Goal: Use online tool/utility: Use online tool/utility

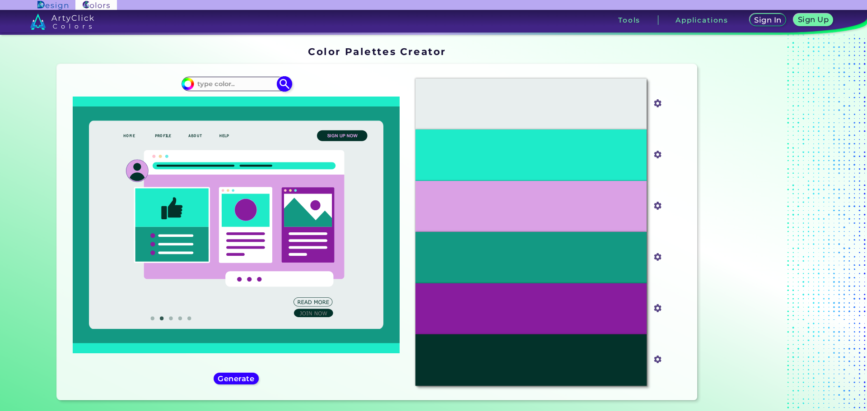
click at [238, 83] on input at bounding box center [236, 84] width 84 height 12
paste input "#280137"
type input "#280137"
click at [282, 83] on img at bounding box center [284, 84] width 16 height 16
type input "#280137"
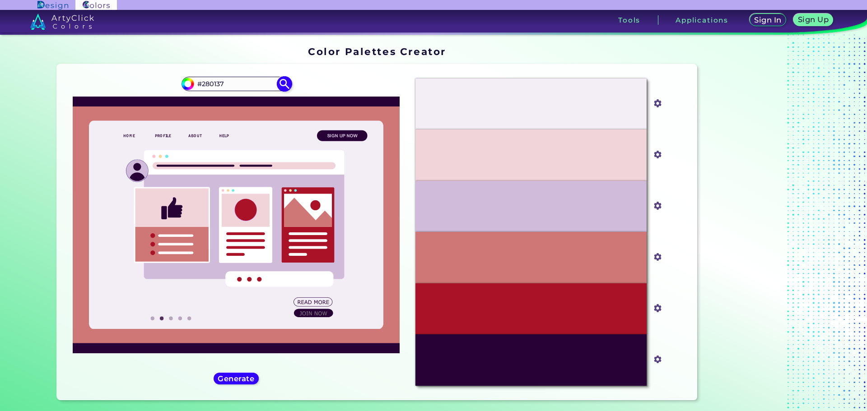
click at [281, 83] on img at bounding box center [284, 84] width 16 height 16
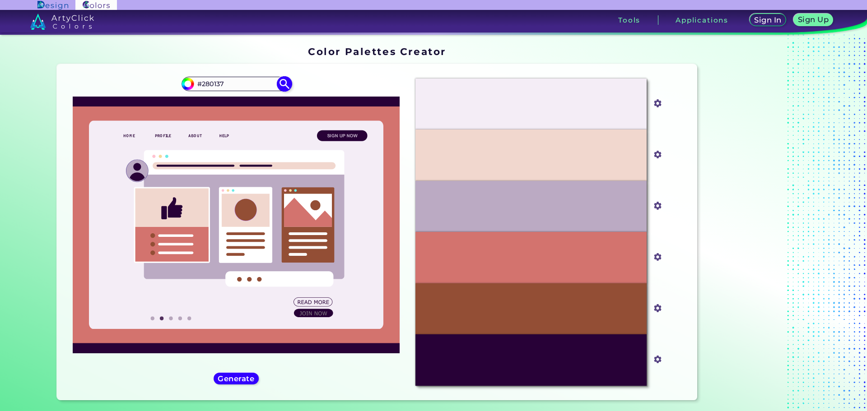
click at [281, 83] on img at bounding box center [284, 84] width 16 height 16
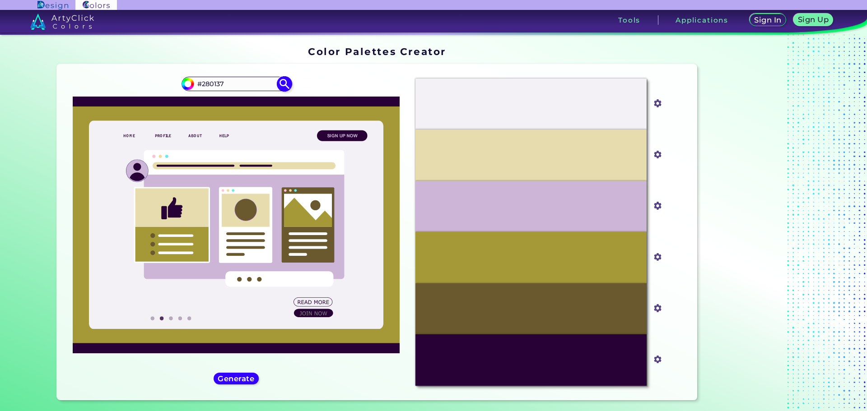
click at [281, 83] on img at bounding box center [284, 84] width 16 height 16
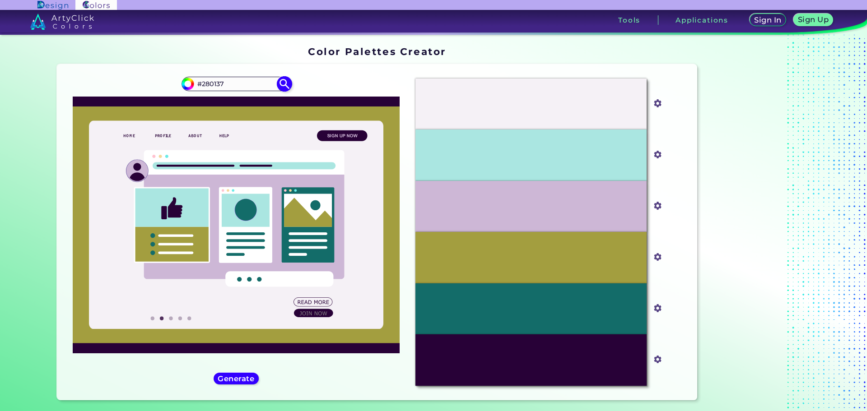
click at [281, 83] on img at bounding box center [284, 84] width 16 height 16
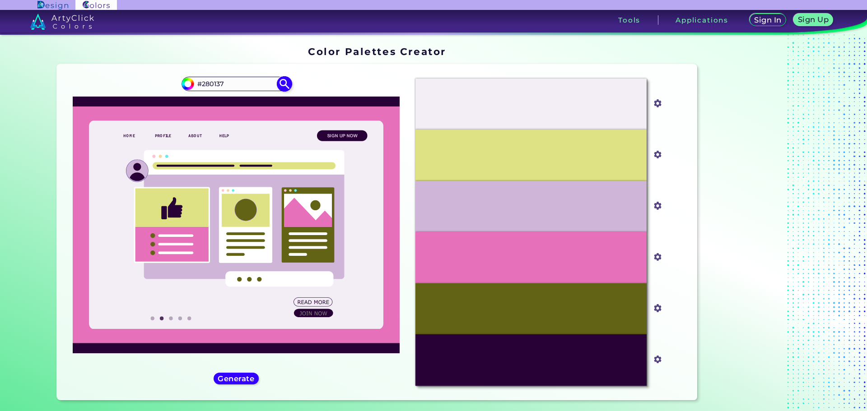
click at [281, 83] on img at bounding box center [284, 84] width 16 height 16
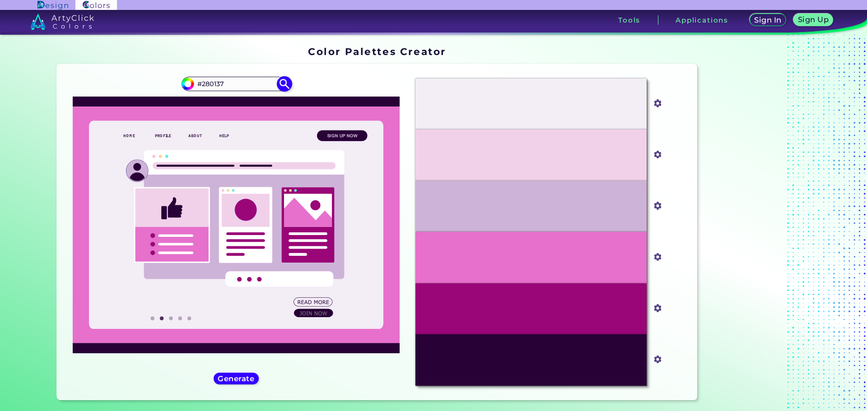
click at [281, 83] on img at bounding box center [284, 84] width 16 height 16
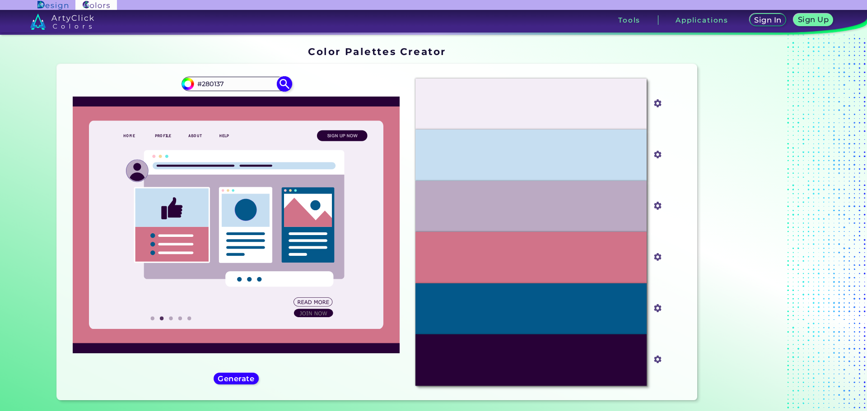
click at [281, 83] on img at bounding box center [284, 84] width 16 height 16
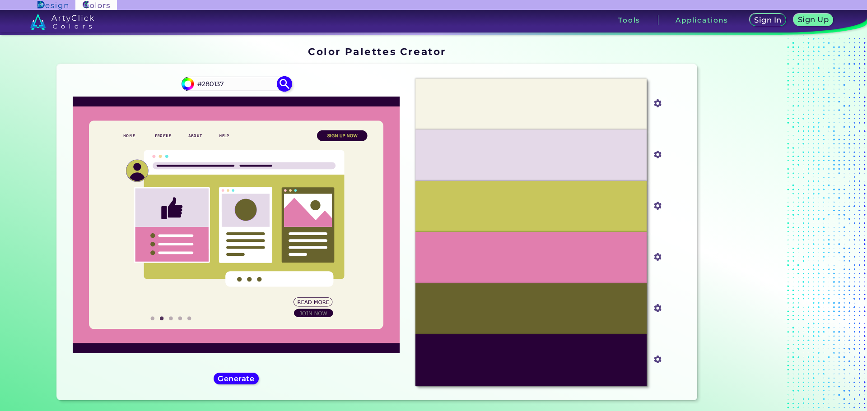
click at [281, 83] on img at bounding box center [284, 84] width 16 height 16
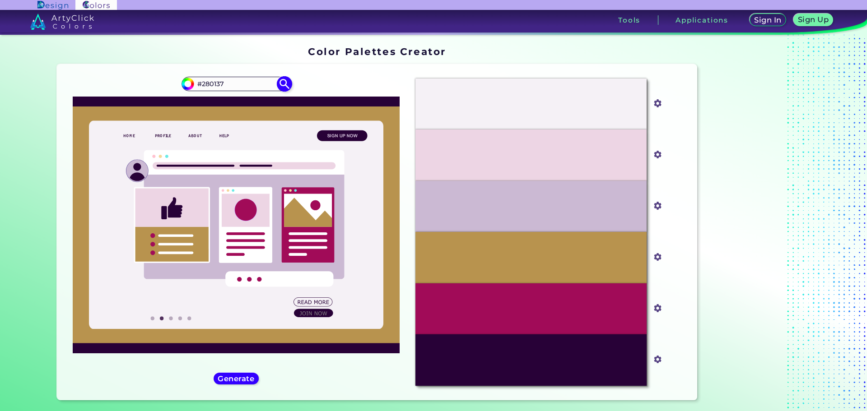
click at [281, 83] on img at bounding box center [284, 84] width 16 height 16
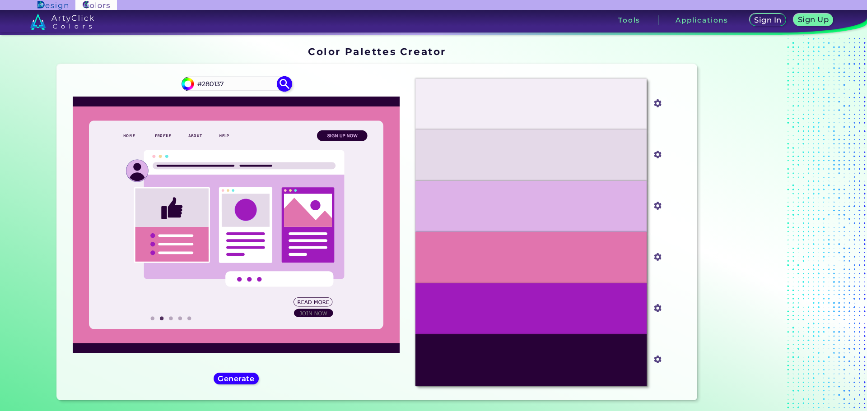
click at [281, 83] on img at bounding box center [284, 84] width 16 height 16
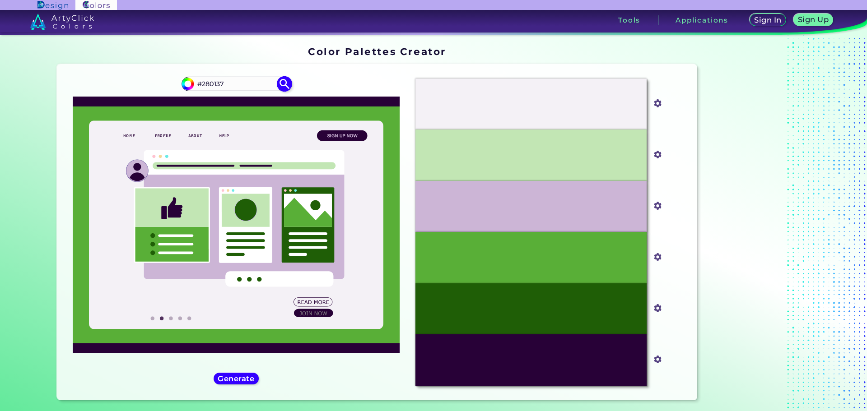
click at [281, 83] on img at bounding box center [284, 84] width 16 height 16
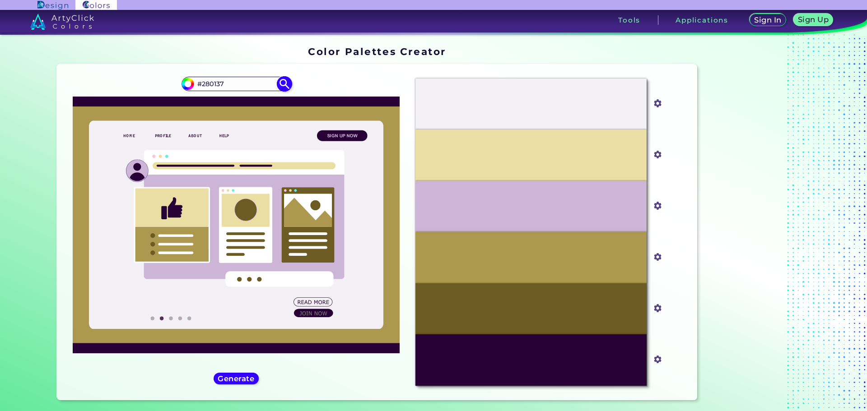
click at [281, 83] on img at bounding box center [284, 84] width 16 height 16
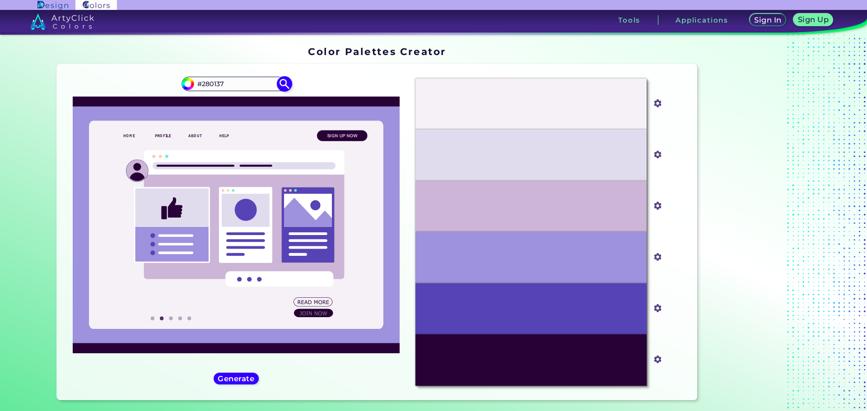
click at [281, 83] on img at bounding box center [284, 84] width 16 height 16
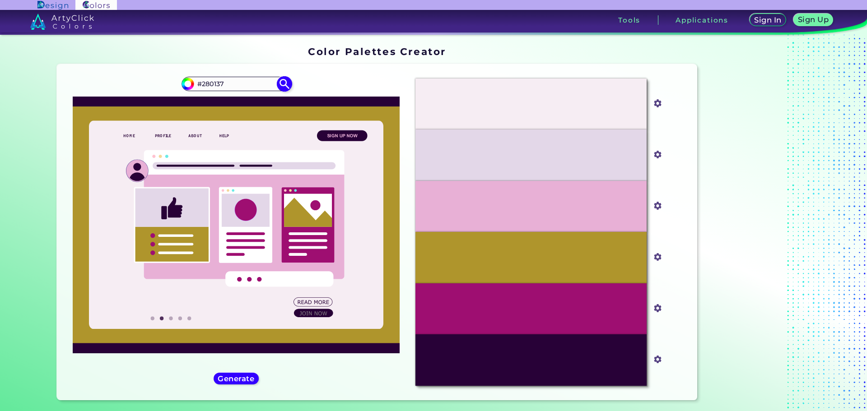
click at [281, 83] on img at bounding box center [284, 84] width 16 height 16
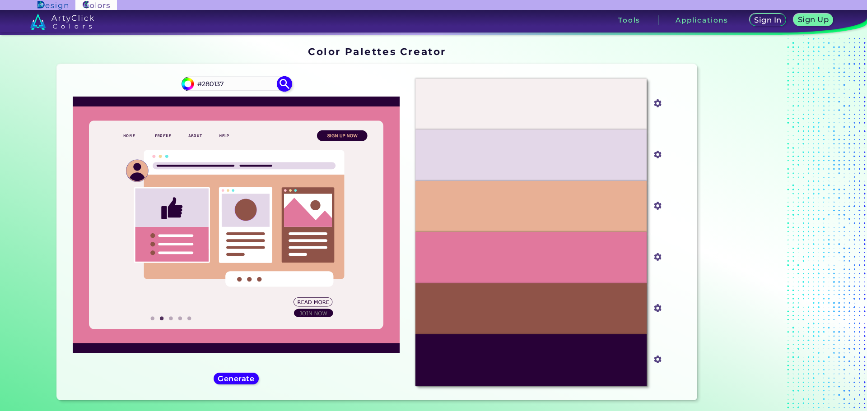
click at [281, 83] on img at bounding box center [284, 84] width 16 height 16
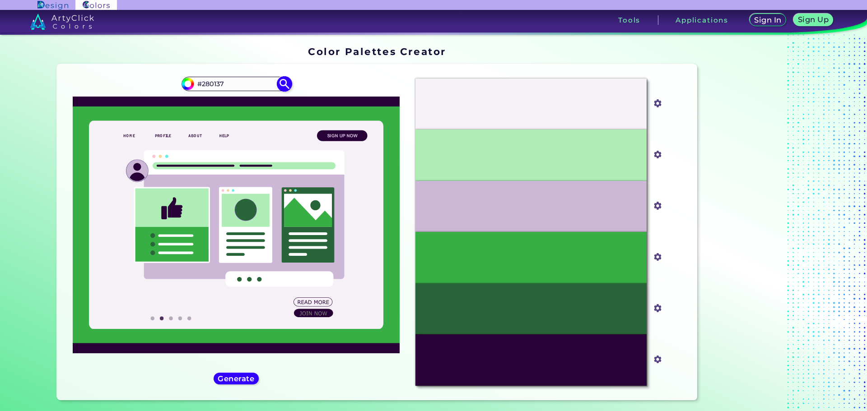
click at [281, 83] on img at bounding box center [284, 84] width 16 height 16
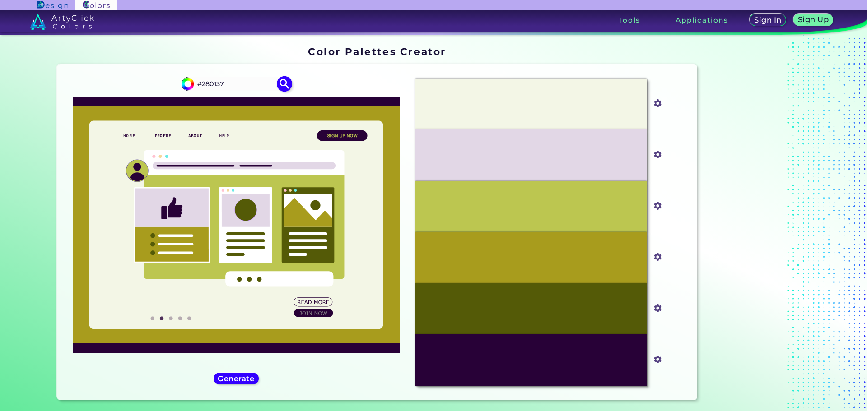
click at [281, 83] on img at bounding box center [284, 84] width 16 height 16
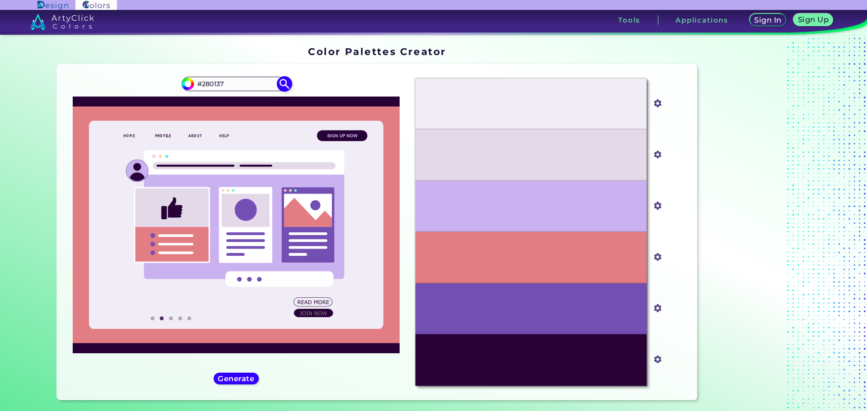
click at [281, 83] on img at bounding box center [284, 84] width 16 height 16
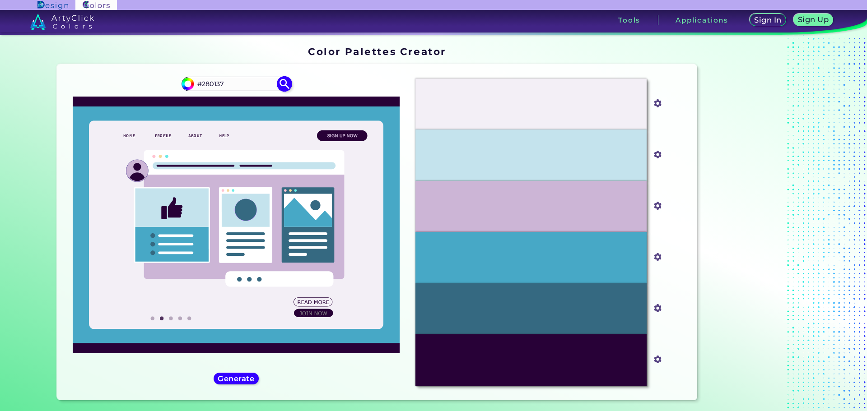
click at [281, 83] on img at bounding box center [284, 84] width 16 height 16
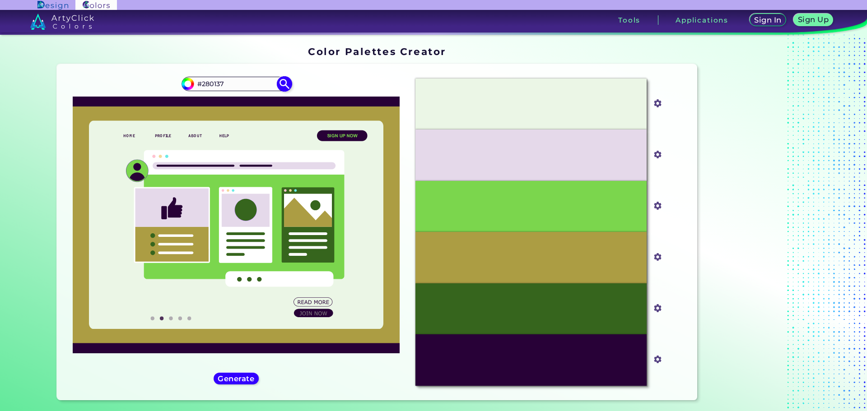
click at [281, 83] on img at bounding box center [284, 84] width 16 height 16
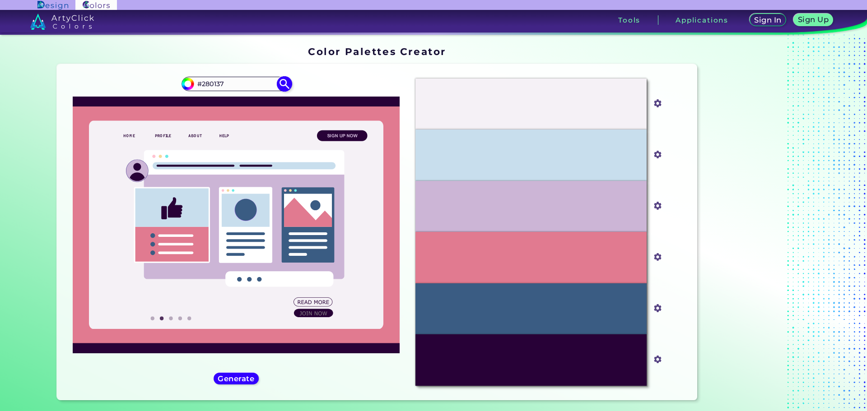
click at [281, 83] on img at bounding box center [284, 84] width 16 height 16
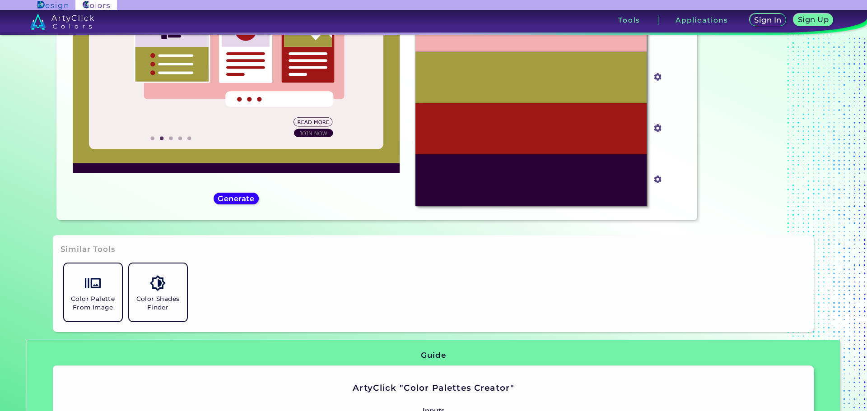
scroll to position [181, 0]
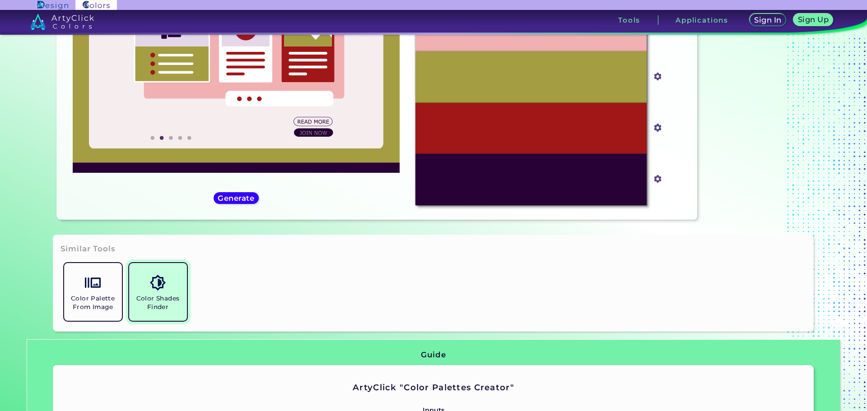
click at [173, 275] on link "Color Shades Finder" at bounding box center [158, 292] width 65 height 65
